Goal: Navigation & Orientation: Go to known website

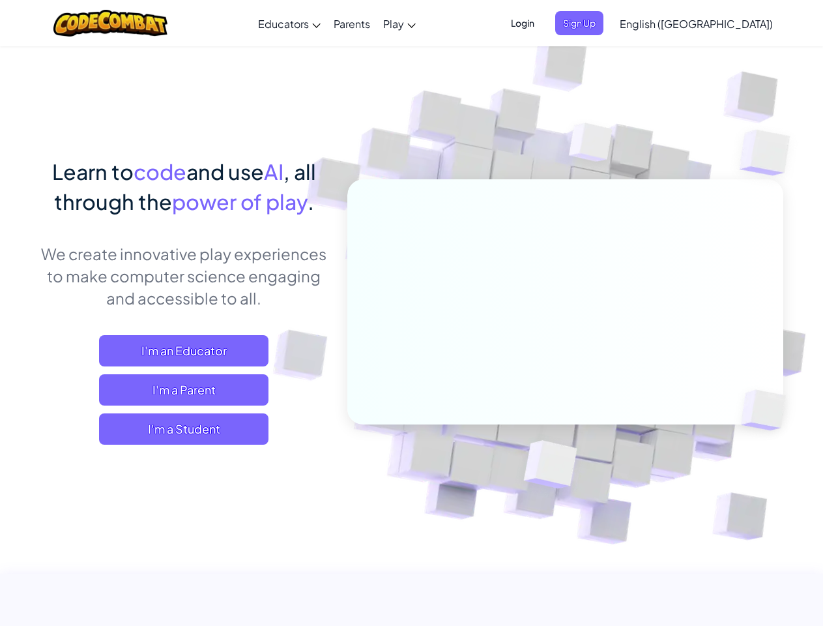
click at [542, 23] on span "Login" at bounding box center [522, 23] width 39 height 24
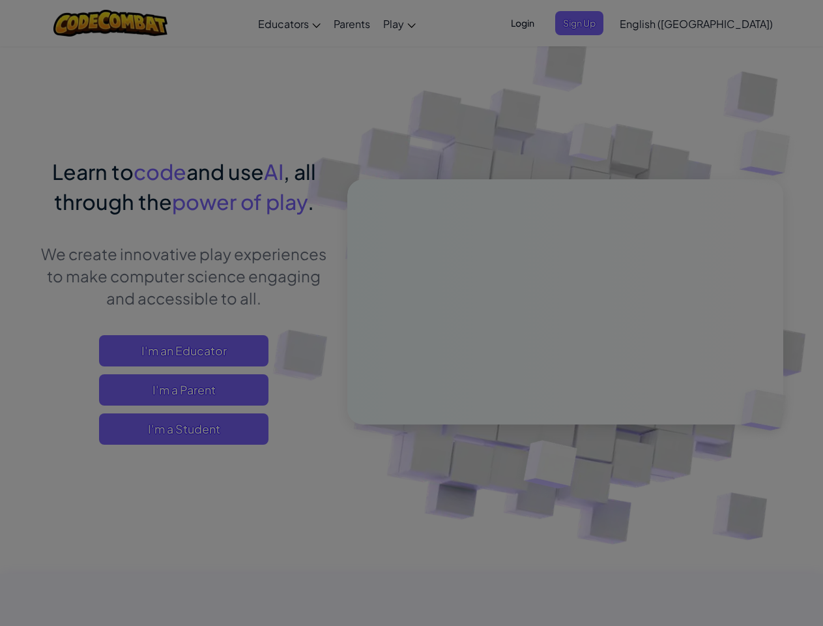
click at [0, 0] on input "Email or Username :" at bounding box center [0, 0] width 0 height 0
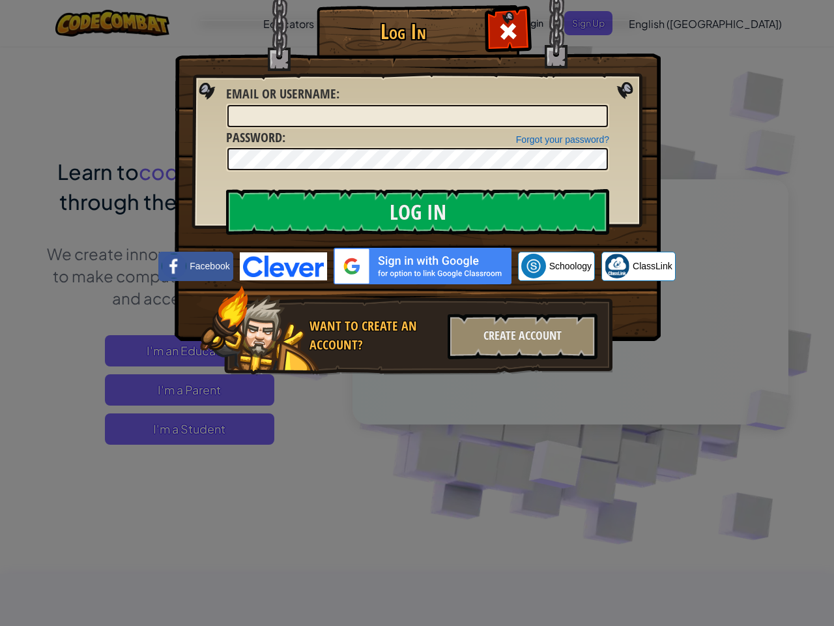
click at [659, 23] on div "Log In Unknown Error Email or Username : Forgot your password? Password : Log I…" at bounding box center [417, 313] width 834 height 626
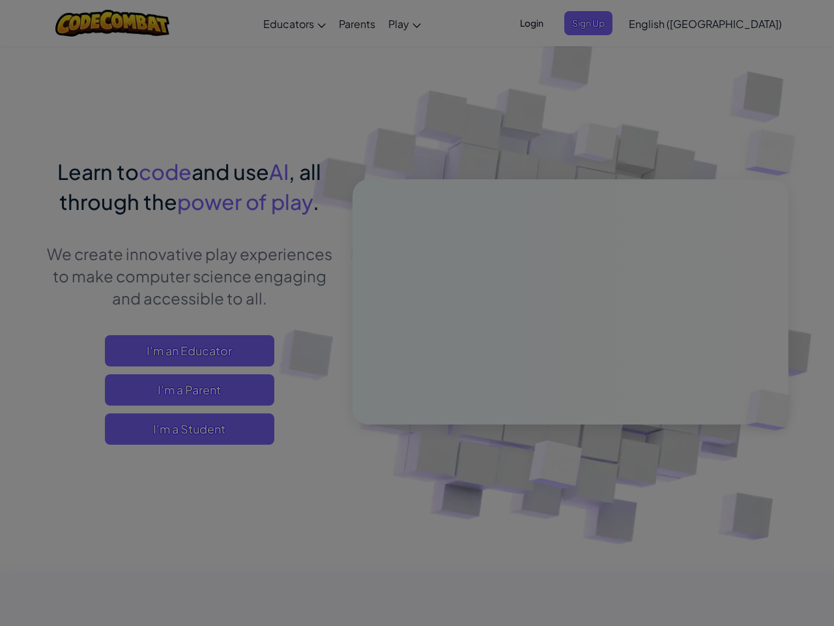
click at [659, 23] on div "Log In Unknown Error Email or Username : Forgot your password? Password : Log I…" at bounding box center [417, 313] width 834 height 626
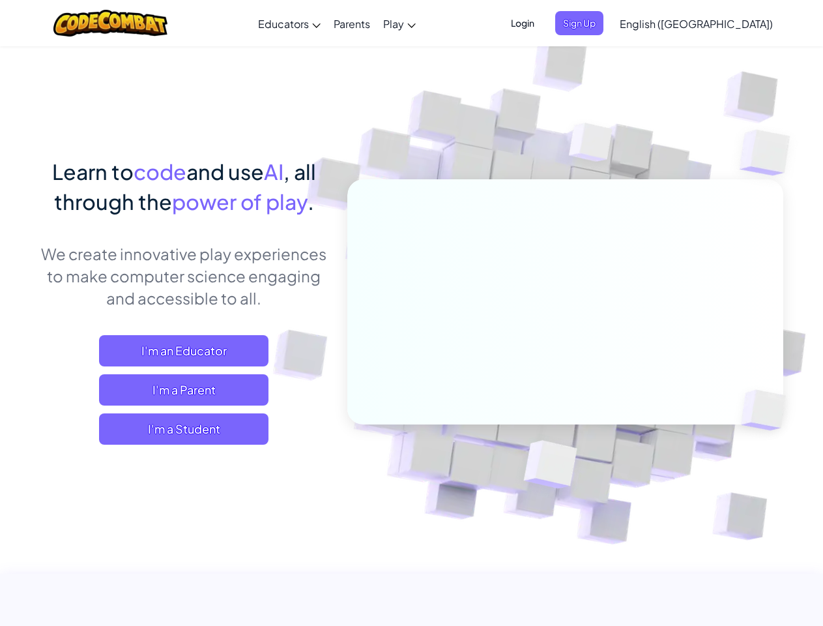
click at [729, 23] on span "English ([GEOGRAPHIC_DATA])" at bounding box center [696, 24] width 153 height 14
click at [184, 429] on span "I'm a Student" at bounding box center [184, 428] width 170 height 31
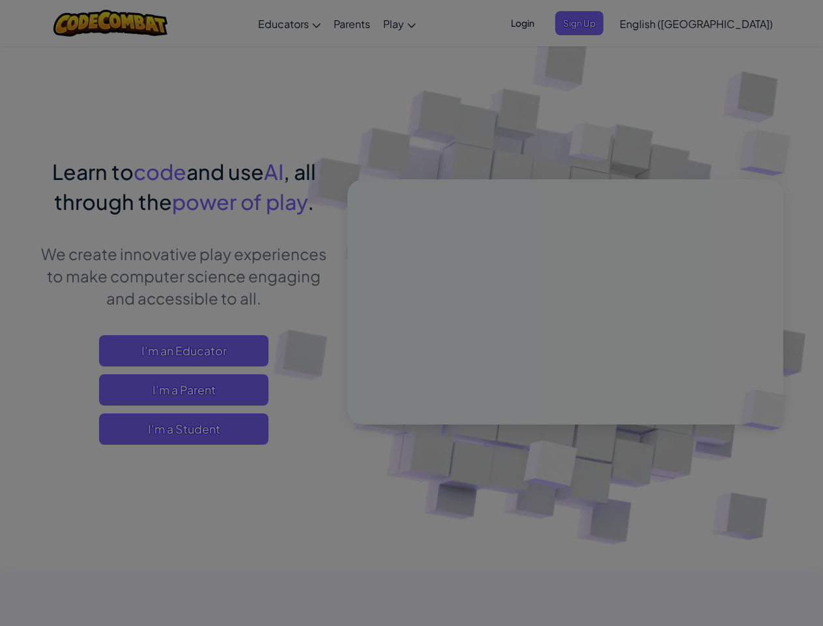
click at [184, 429] on div at bounding box center [411, 313] width 823 height 626
